Goal: Information Seeking & Learning: Learn about a topic

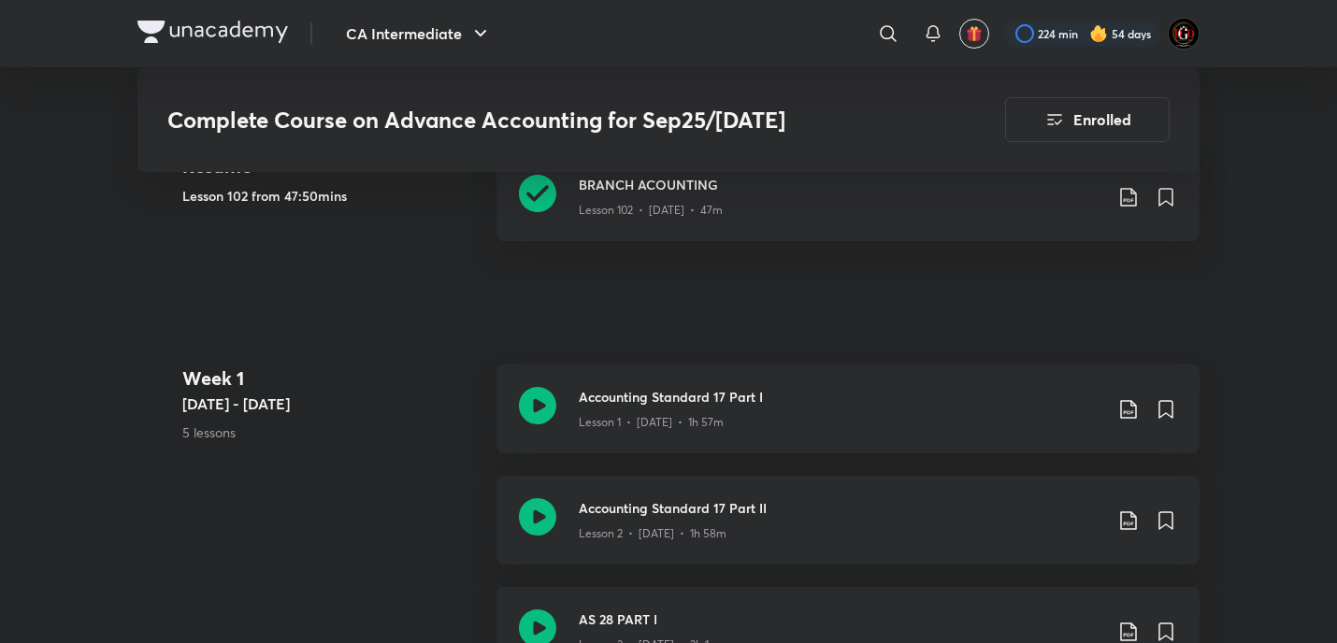
scroll to position [966, 0]
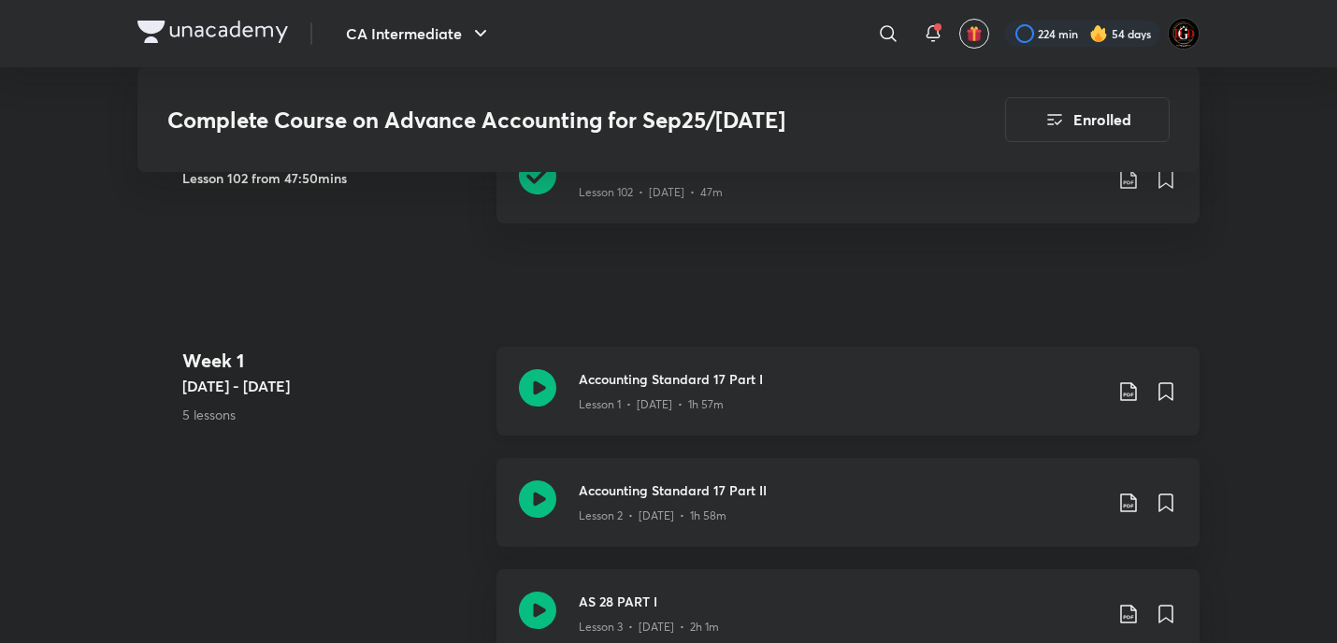
click at [1125, 393] on icon at bounding box center [1128, 392] width 22 height 22
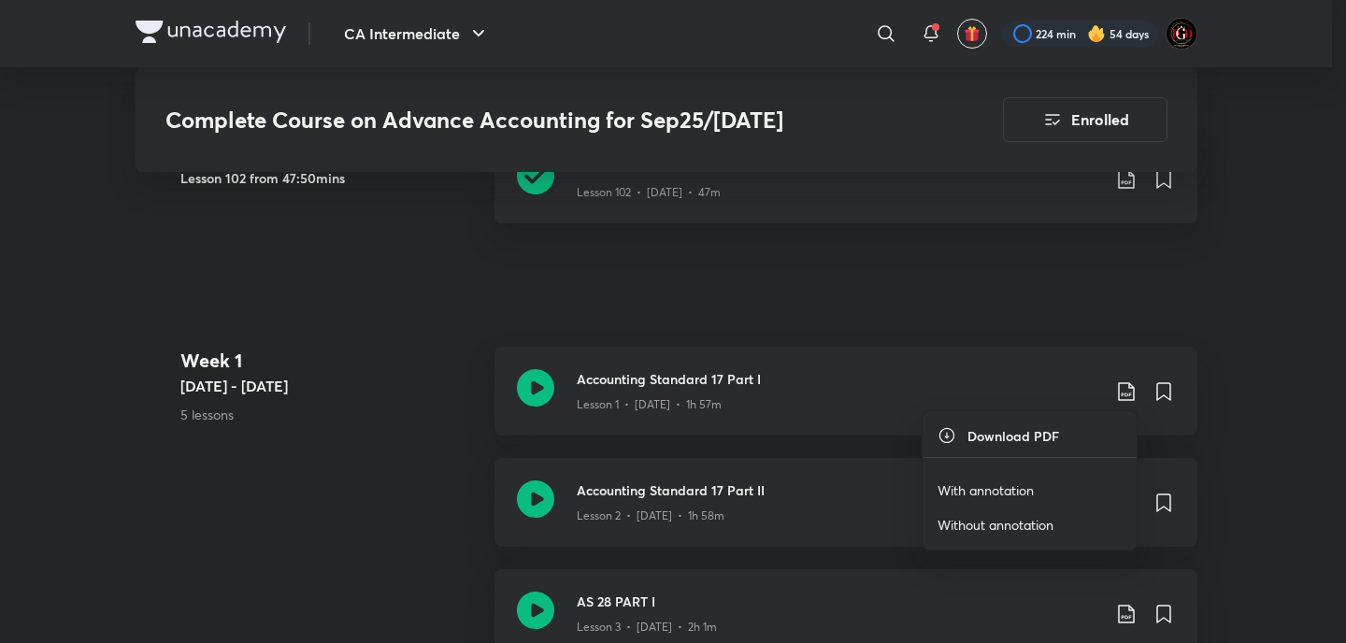
click at [999, 489] on p "With annotation" at bounding box center [986, 491] width 96 height 20
